Goal: Task Accomplishment & Management: Complete application form

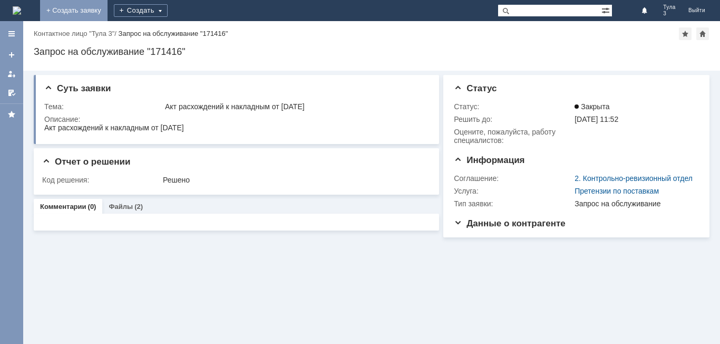
click at [108, 7] on link "+ Создать заявку" at bounding box center [73, 10] width 67 height 21
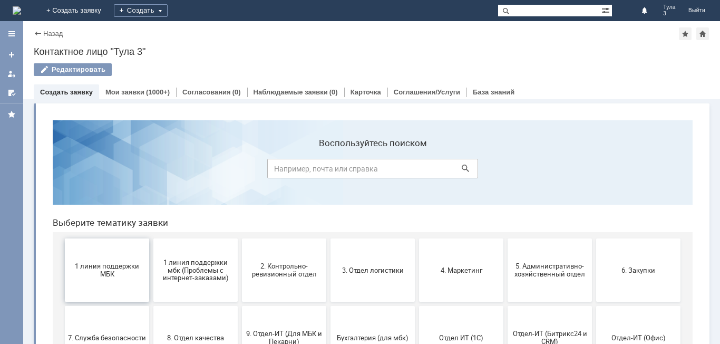
click at [119, 268] on span "1 линия поддержки МБК" at bounding box center [107, 270] width 78 height 16
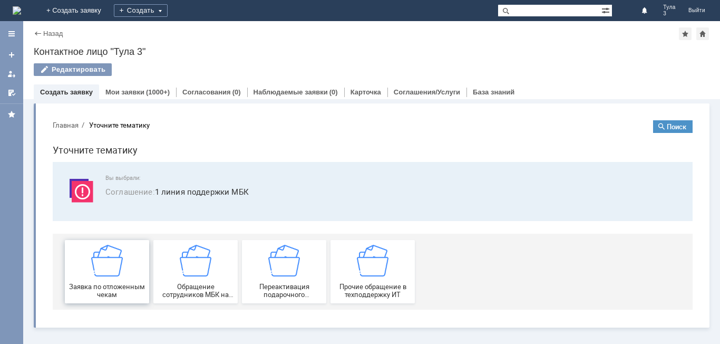
click at [115, 271] on img at bounding box center [107, 261] width 32 height 32
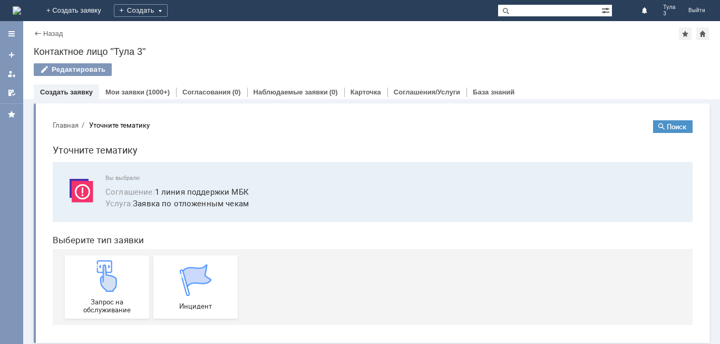
click at [115, 271] on img at bounding box center [107, 276] width 32 height 32
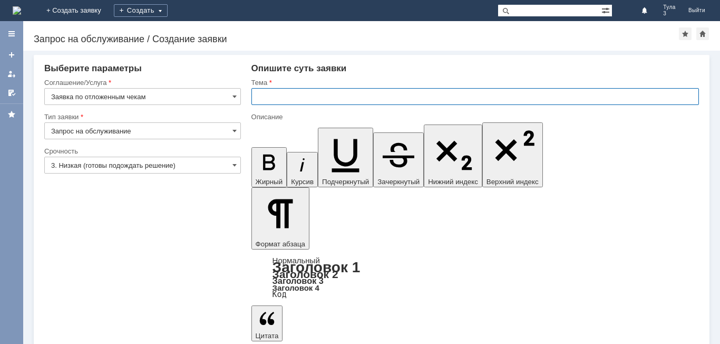
click at [269, 101] on input "text" at bounding box center [474, 96] width 447 height 17
type input "Тула 3 отложенные чеки"
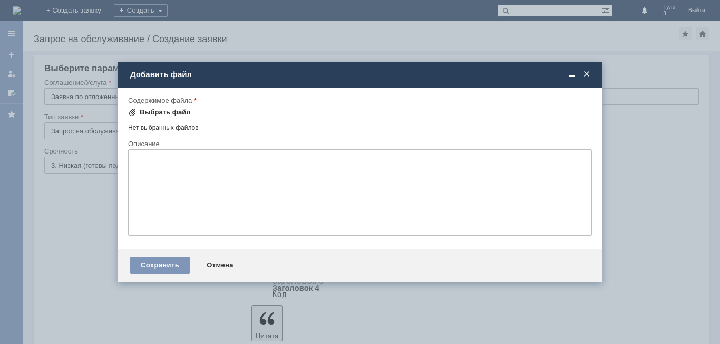
click at [176, 114] on div "Выбрать файл" at bounding box center [165, 112] width 51 height 8
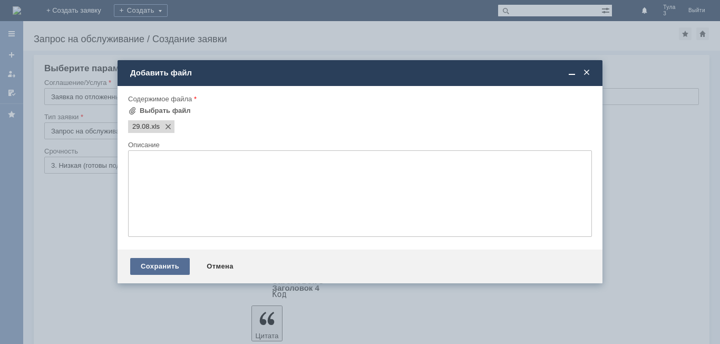
click at [168, 272] on div "Сохранить" at bounding box center [160, 266] width 60 height 17
